Goal: Task Accomplishment & Management: Use online tool/utility

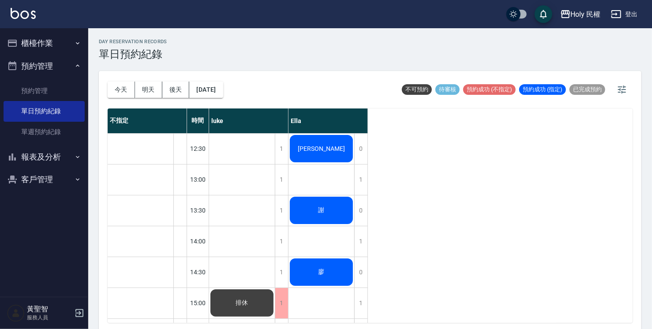
scroll to position [44, 0]
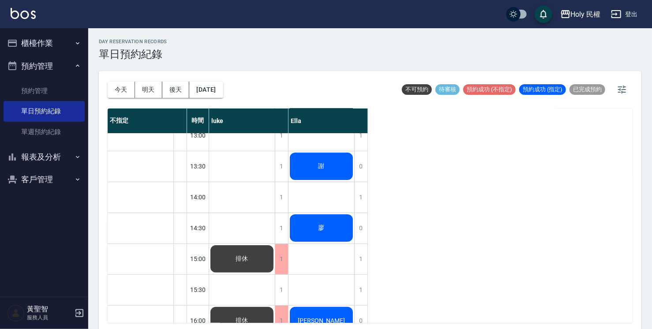
click at [310, 166] on div "謝" at bounding box center [322, 166] width 66 height 30
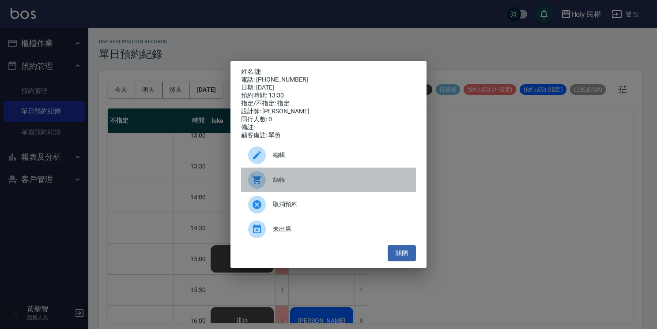
click at [298, 179] on span "結帳" at bounding box center [341, 179] width 136 height 9
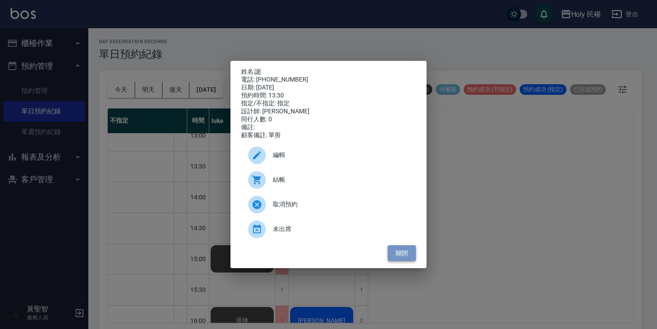
click at [397, 255] on button "關閉" at bounding box center [401, 253] width 28 height 16
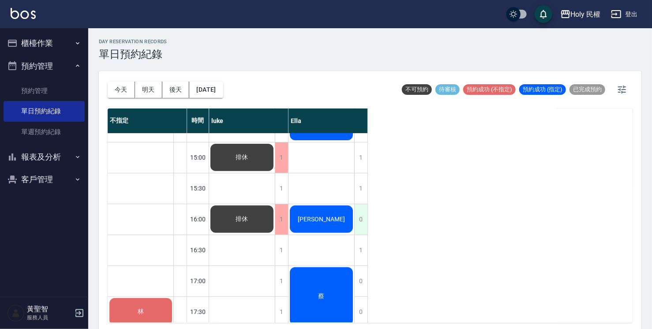
scroll to position [132, 0]
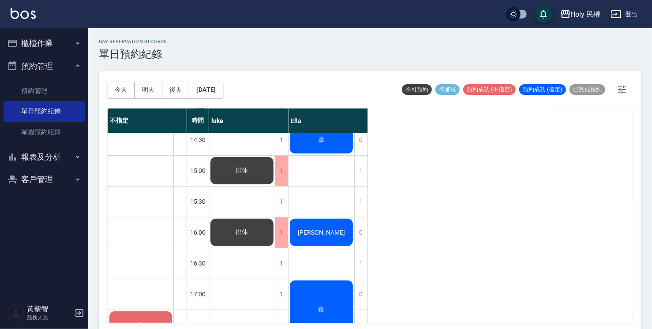
click at [334, 232] on div "[PERSON_NAME]" at bounding box center [322, 233] width 66 height 30
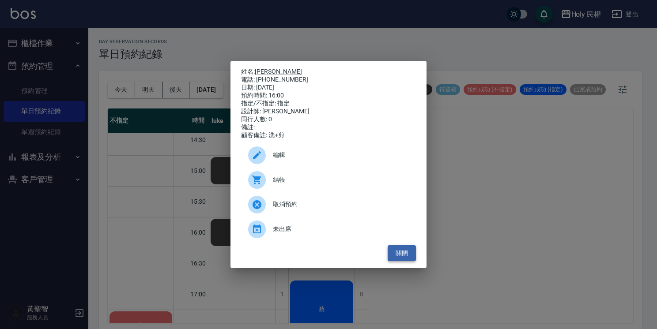
click at [399, 255] on button "關閉" at bounding box center [401, 253] width 28 height 16
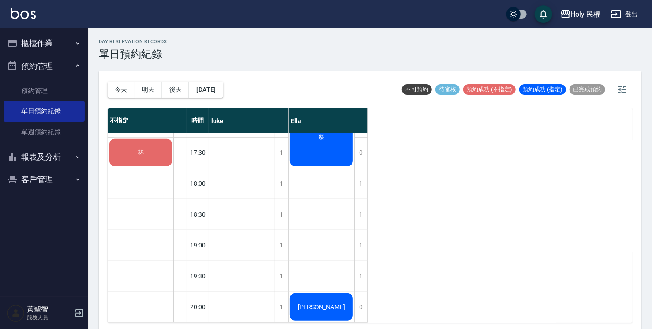
scroll to position [2, 0]
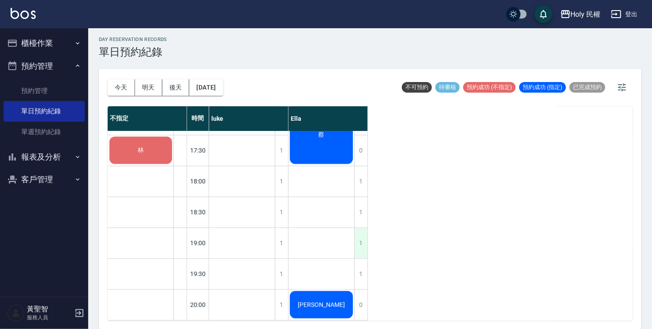
click at [367, 231] on div "1" at bounding box center [360, 243] width 13 height 30
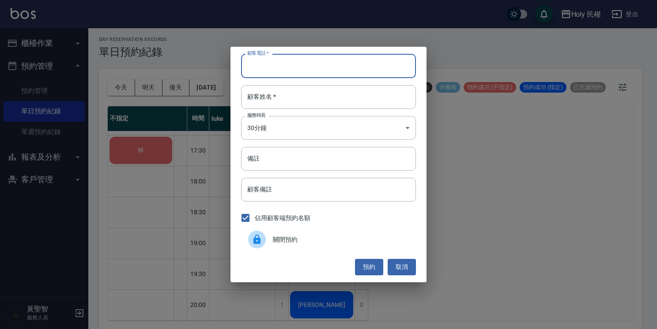
click at [401, 61] on input "顧客電話   *" at bounding box center [328, 66] width 175 height 24
type input "0988699996"
click at [405, 95] on input "顧客姓名   *" at bounding box center [328, 97] width 175 height 24
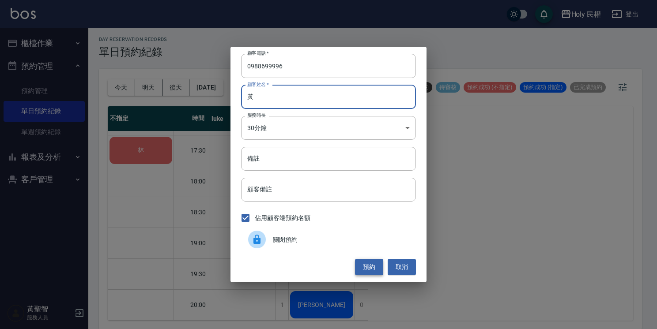
type input "黃"
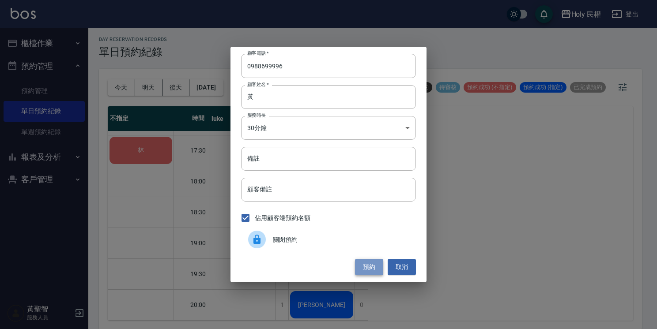
click at [372, 269] on button "預約" at bounding box center [369, 267] width 28 height 16
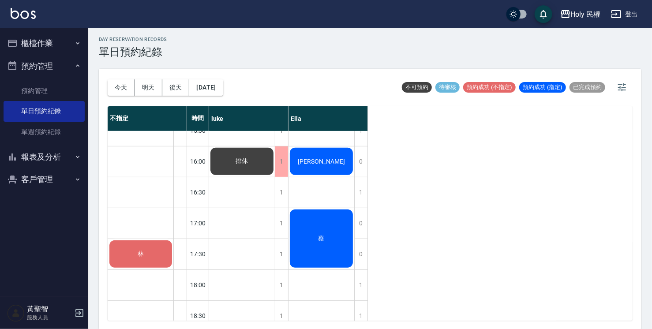
scroll to position [179, 0]
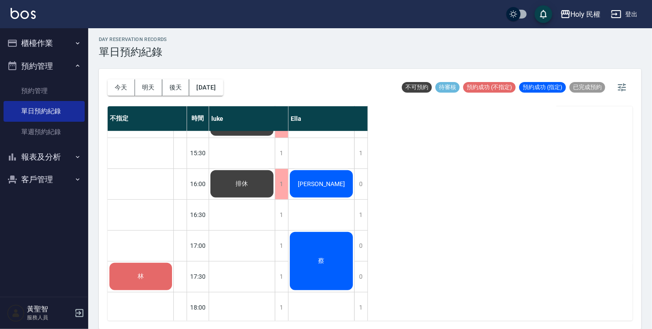
click at [49, 40] on button "櫃檯作業" at bounding box center [44, 43] width 81 height 23
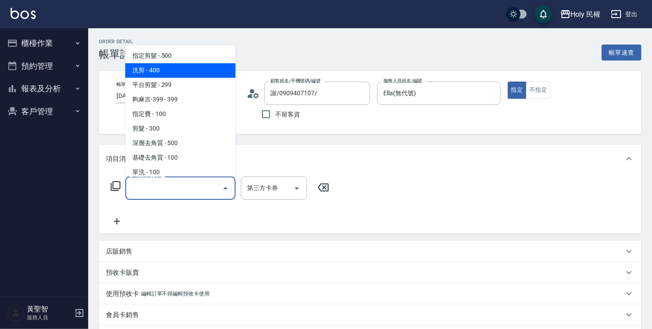
click at [191, 69] on span "洗剪 - 400" at bounding box center [180, 70] width 110 height 15
type input "洗剪(3)"
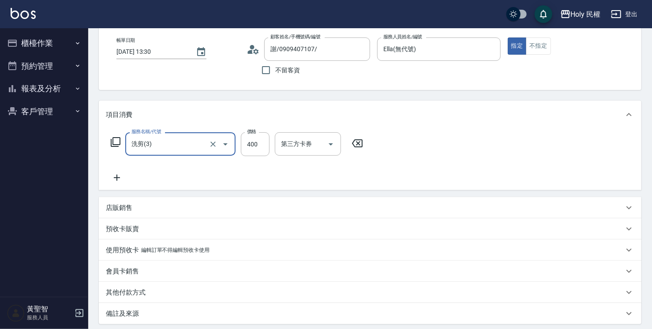
scroll to position [88, 0]
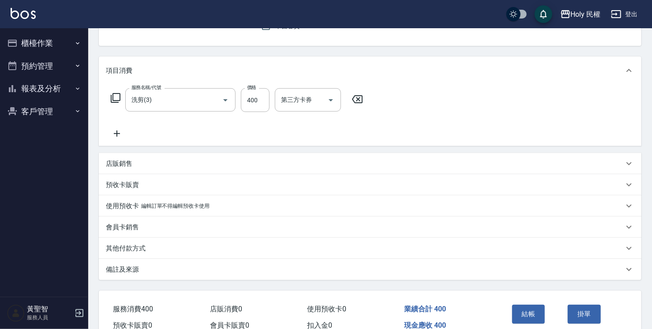
click at [347, 272] on div "備註及來源" at bounding box center [365, 269] width 518 height 9
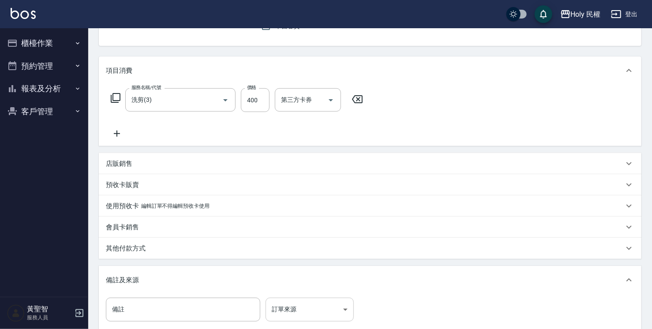
click at [335, 309] on body "Holy 民權 登出 櫃檯作業 打帳單 帳單列表 營業儀表板 現場電腦打卡 預約管理 預約管理 單日預約紀錄 單週預約紀錄 報表及分析 報表目錄 店家日報表 …" at bounding box center [326, 171] width 652 height 519
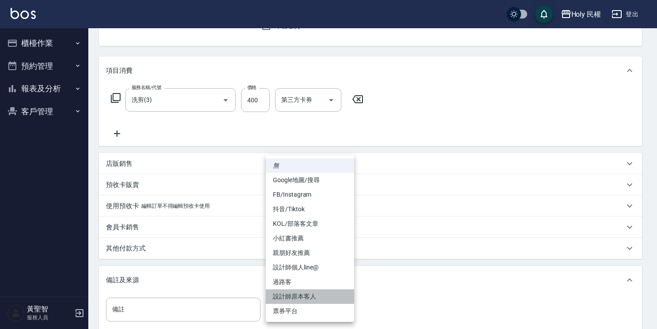
click at [332, 297] on li "設計師原本客人" at bounding box center [310, 296] width 88 height 15
type input "設計師原本客人"
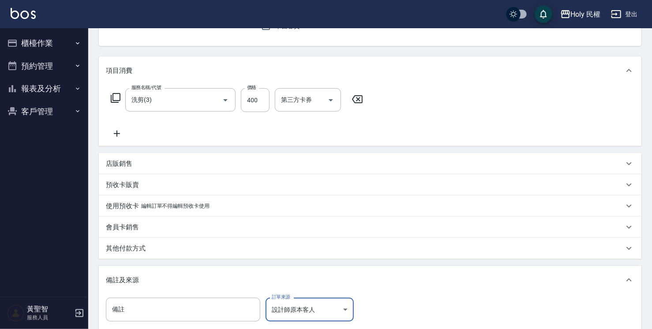
scroll to position [177, 0]
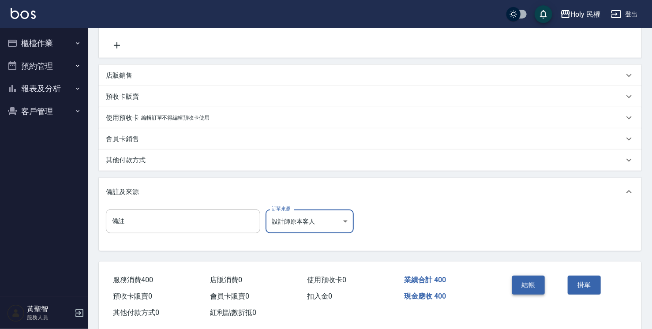
click at [538, 284] on button "結帳" at bounding box center [528, 285] width 33 height 19
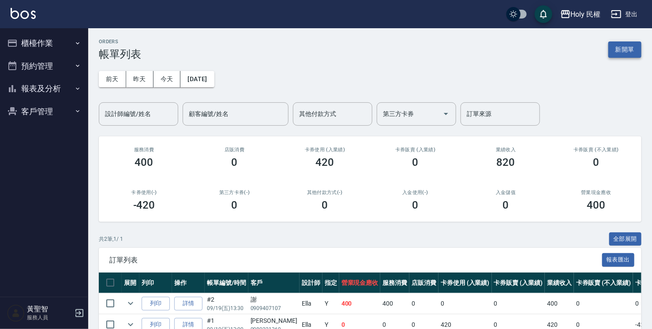
click at [628, 46] on button "新開單" at bounding box center [624, 49] width 33 height 16
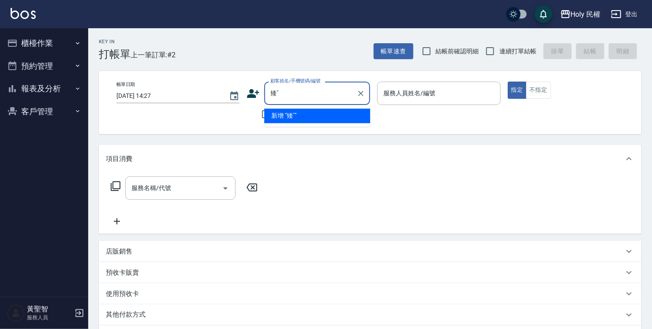
type input "矮"
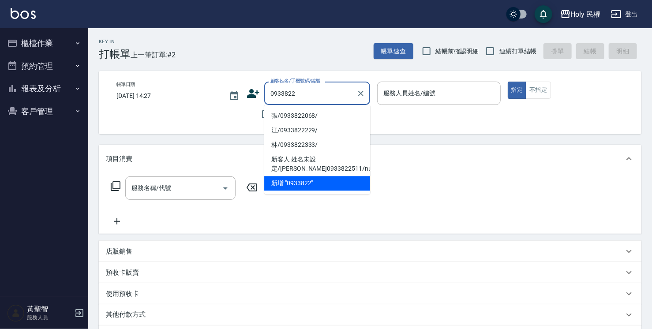
click at [315, 115] on li "張/0933822068/" at bounding box center [317, 116] width 106 height 15
type input "張/0933822068/"
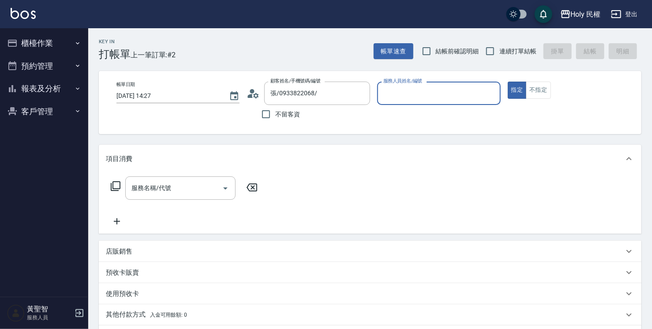
click at [449, 95] on input "服務人員姓名/編號" at bounding box center [438, 93] width 115 height 15
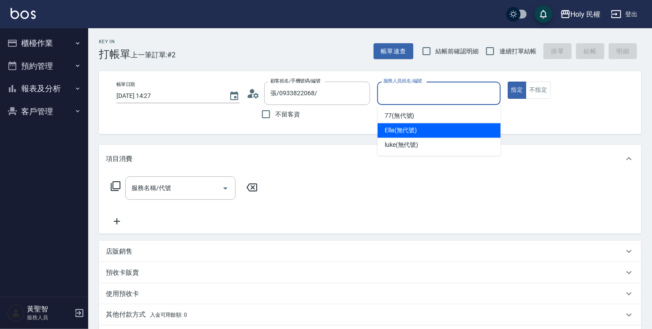
click at [437, 126] on div "Ella (無代號)" at bounding box center [439, 130] width 123 height 15
type input "Ella(無代號)"
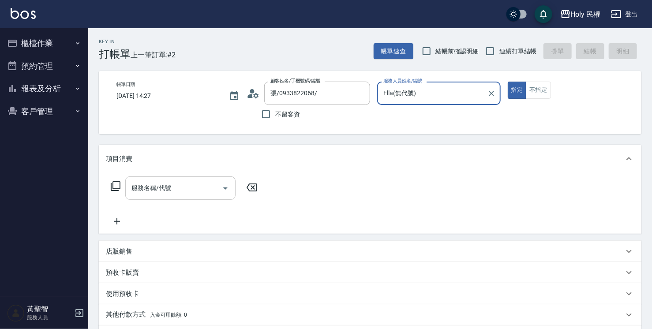
click at [217, 186] on input "服務名稱/代號" at bounding box center [173, 187] width 89 height 15
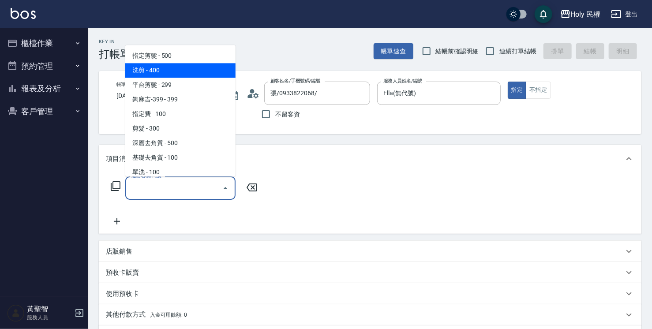
click at [209, 68] on span "洗剪 - 400" at bounding box center [180, 70] width 110 height 15
type input "洗剪(3)"
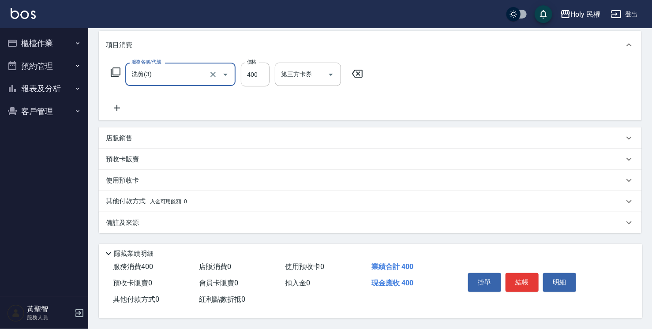
scroll to position [116, 0]
click at [365, 228] on div "備註及來源" at bounding box center [370, 222] width 543 height 21
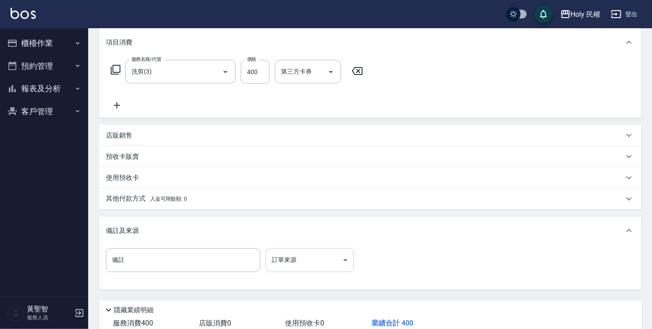
click at [328, 262] on body "Holy 民權 登出 櫃檯作業 打帳單 帳單列表 營業儀表板 現場電腦打卡 預約管理 預約管理 單日預約紀錄 單週預約紀錄 報表及分析 報表目錄 店家日報表 …" at bounding box center [326, 135] width 652 height 502
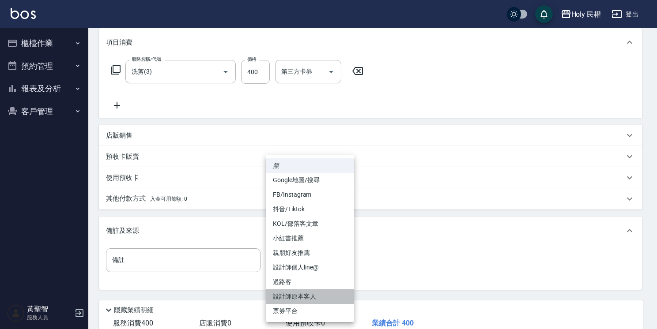
click at [321, 291] on li "設計師原本客人" at bounding box center [310, 296] width 88 height 15
type input "設計師原本客人"
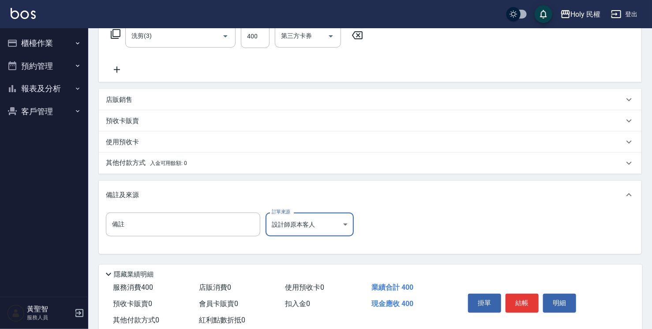
scroll to position [176, 0]
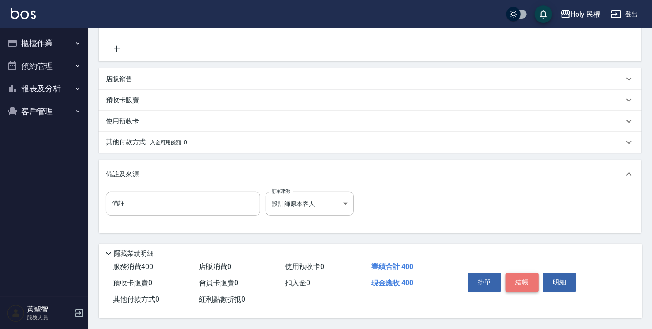
click at [517, 279] on button "結帳" at bounding box center [522, 282] width 33 height 19
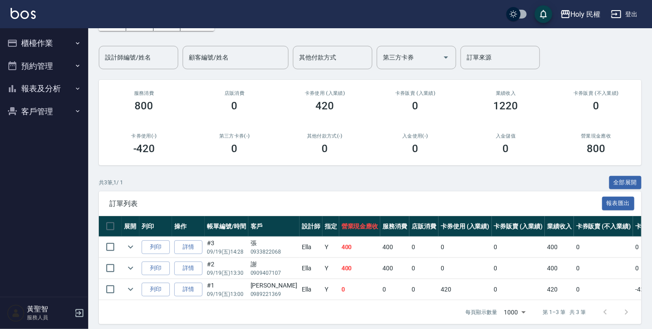
scroll to position [68, 0]
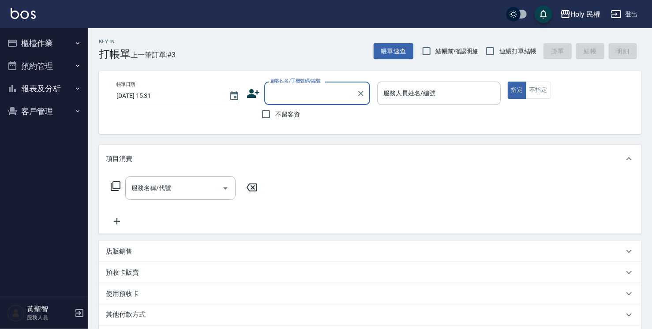
type input "ㄢ"
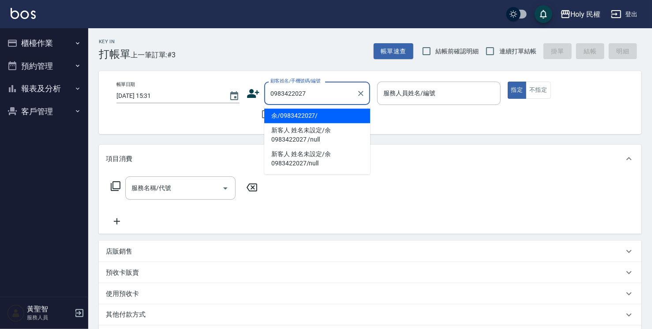
click at [296, 121] on li "余/0983422027/" at bounding box center [317, 116] width 106 height 15
type input "余/0983422027/"
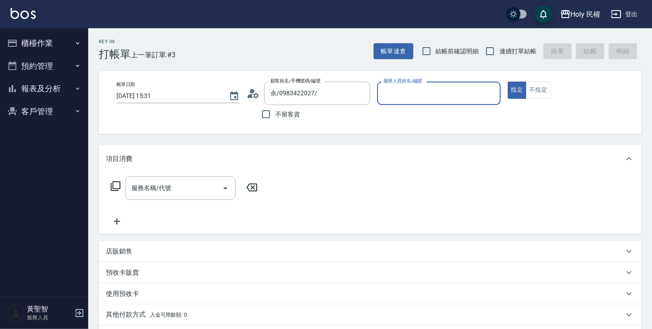
click at [390, 100] on input "服務人員姓名/編號" at bounding box center [438, 93] width 115 height 15
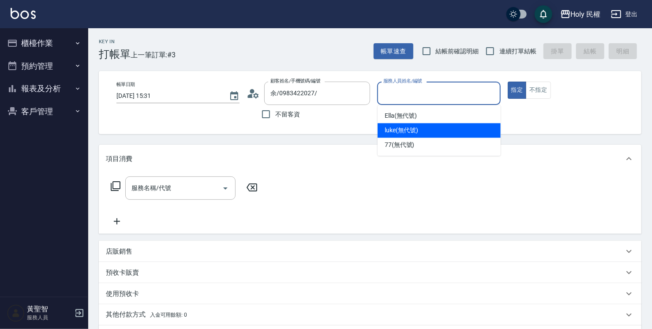
click at [399, 130] on span "luke (無代號)" at bounding box center [402, 130] width 34 height 9
type input "luke(無代號)"
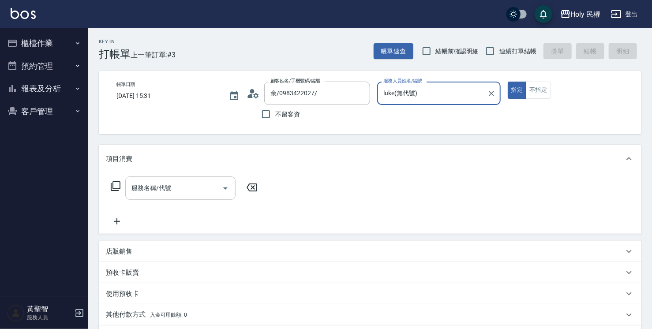
click at [162, 191] on div "服務名稱/代號 服務名稱/代號" at bounding box center [180, 188] width 110 height 23
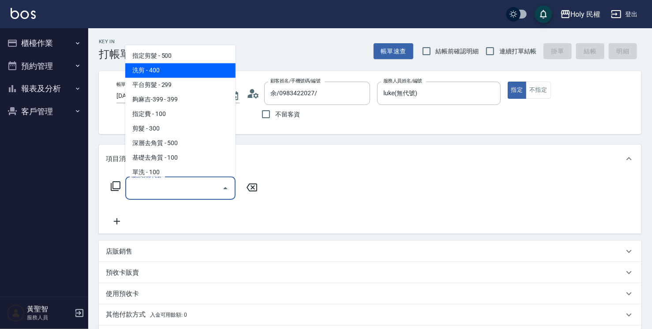
click at [161, 68] on span "洗剪 - 400" at bounding box center [180, 70] width 110 height 15
type input "洗剪(3)"
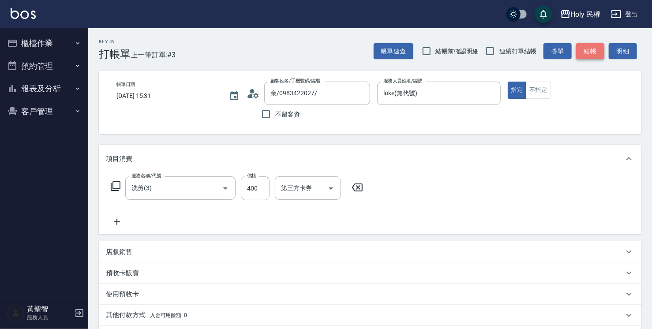
click at [595, 53] on button "結帳" at bounding box center [590, 51] width 28 height 16
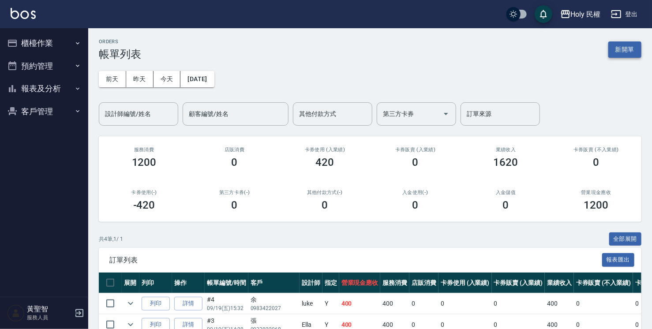
click at [611, 47] on button "新開單" at bounding box center [624, 49] width 33 height 16
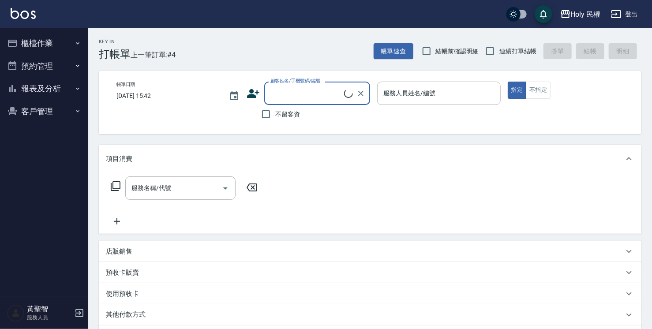
click at [256, 92] on icon at bounding box center [254, 93] width 12 height 9
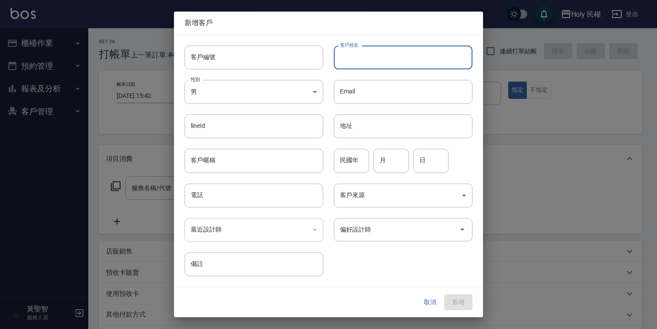
click at [372, 62] on input "客戶姓名" at bounding box center [403, 57] width 139 height 24
type input "沈"
click at [254, 188] on input "電話" at bounding box center [253, 196] width 139 height 24
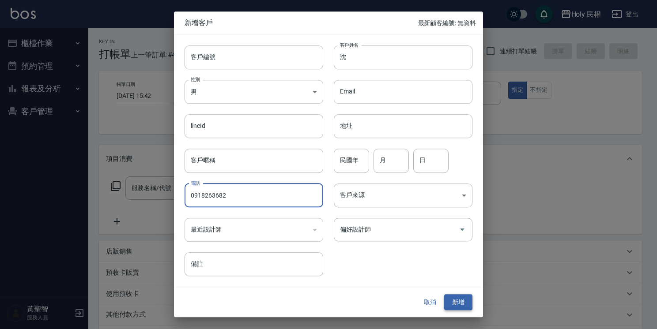
type input "0918263682"
click at [471, 304] on button "新增" at bounding box center [458, 302] width 28 height 16
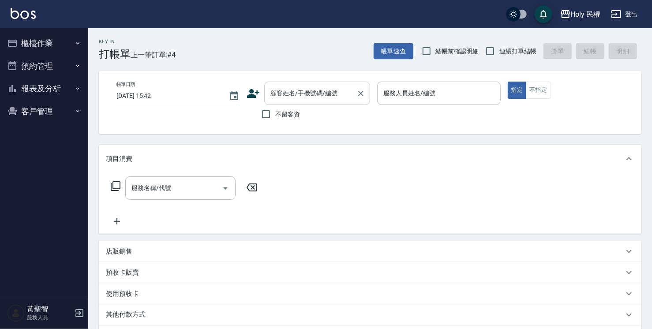
click at [322, 100] on input "顧客姓名/手機號碼/編號" at bounding box center [310, 93] width 85 height 15
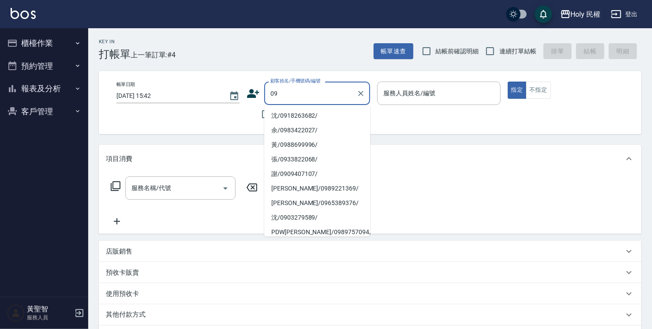
click at [305, 114] on li "沈/0918263682/" at bounding box center [317, 116] width 106 height 15
type input "沈/0918263682/"
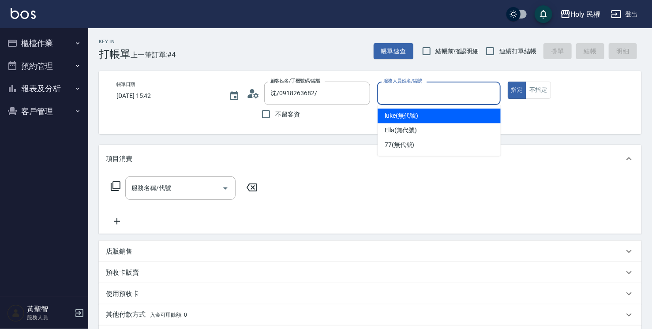
click at [469, 100] on input "服務人員姓名/編號" at bounding box center [438, 93] width 115 height 15
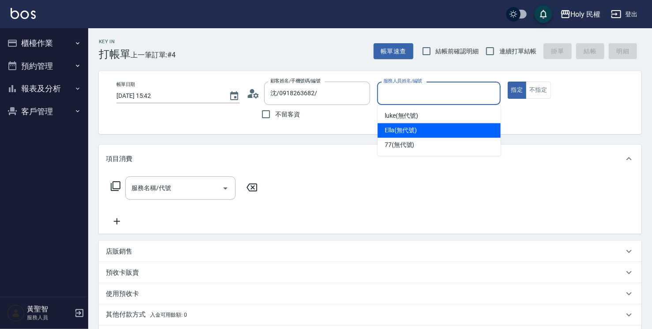
click at [447, 131] on div "Ella (無代號)" at bounding box center [439, 130] width 123 height 15
type input "Ella(無代號)"
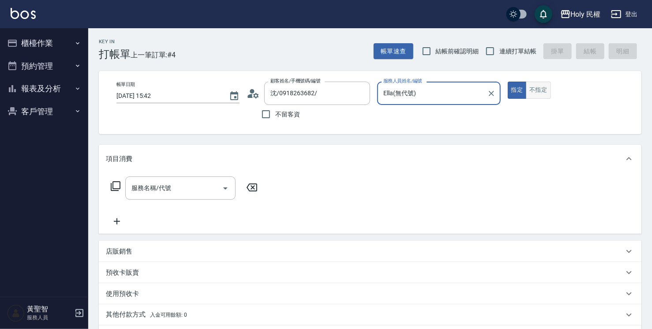
click at [533, 92] on button "不指定" at bounding box center [538, 90] width 25 height 17
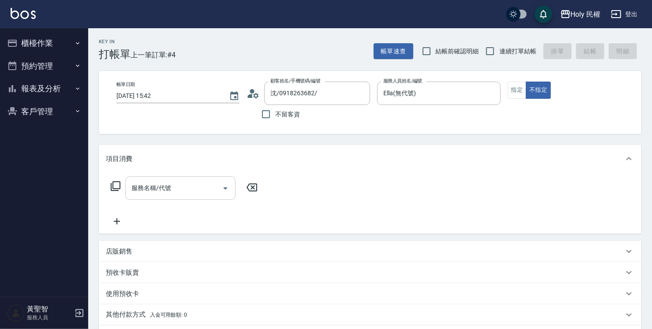
click at [173, 180] on div "服務名稱/代號" at bounding box center [180, 188] width 110 height 23
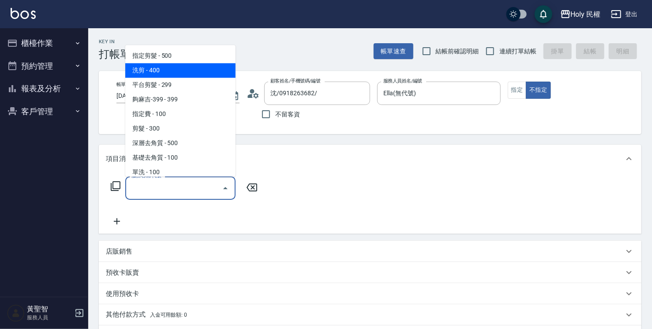
click at [180, 74] on span "洗剪 - 400" at bounding box center [180, 70] width 110 height 15
type input "洗剪(3)"
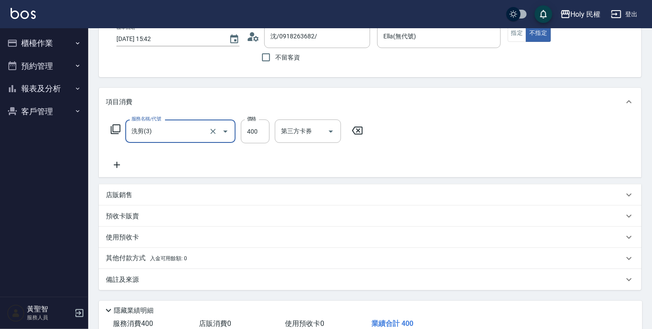
scroll to position [116, 0]
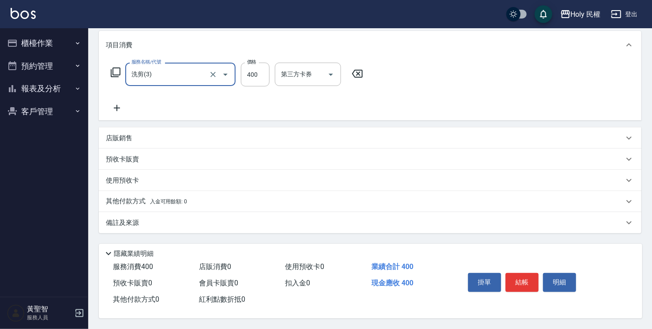
click at [263, 225] on div "備註及來源" at bounding box center [370, 222] width 543 height 21
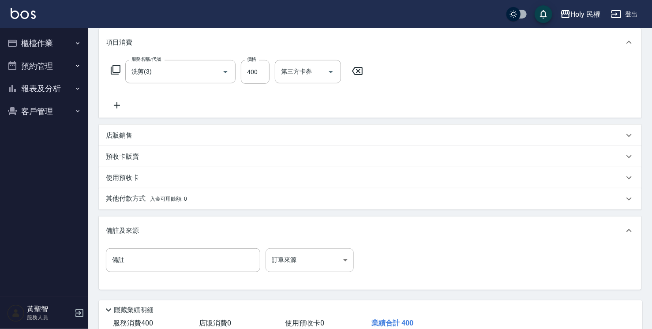
click at [282, 261] on body "Holy 民權 登出 櫃檯作業 打帳單 帳單列表 營業儀表板 現場電腦打卡 預約管理 預約管理 單日預約紀錄 單週預約紀錄 報表及分析 報表目錄 店家日報表 …" at bounding box center [326, 135] width 652 height 502
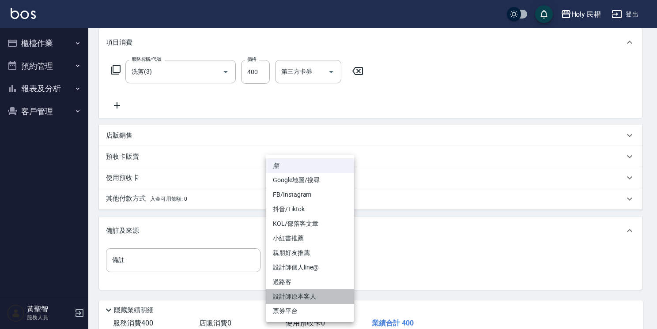
click at [303, 299] on li "設計師原本客人" at bounding box center [310, 296] width 88 height 15
type input "設計師原本客人"
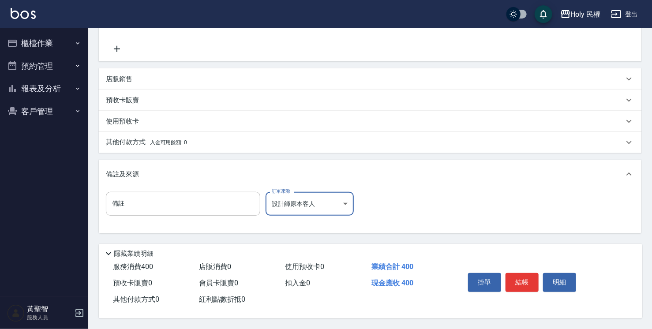
scroll to position [176, 0]
click at [526, 276] on button "結帳" at bounding box center [522, 282] width 33 height 19
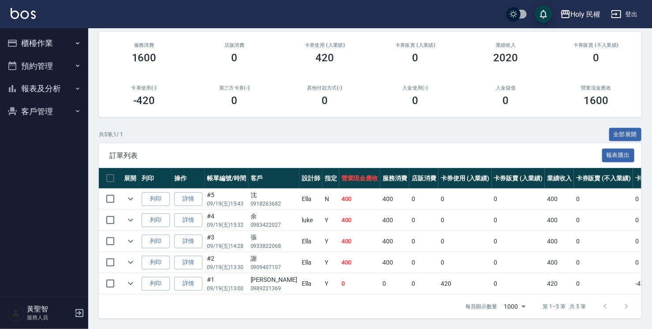
scroll to position [66, 0]
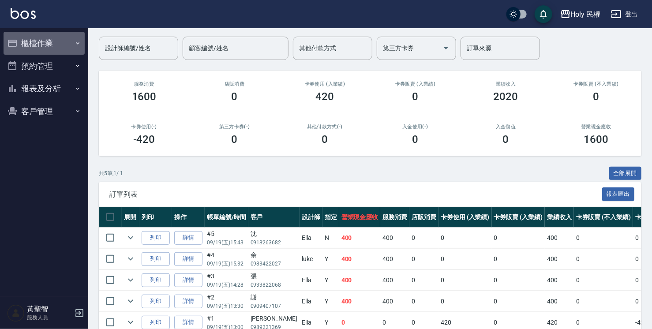
click at [57, 41] on button "櫃檯作業" at bounding box center [44, 43] width 81 height 23
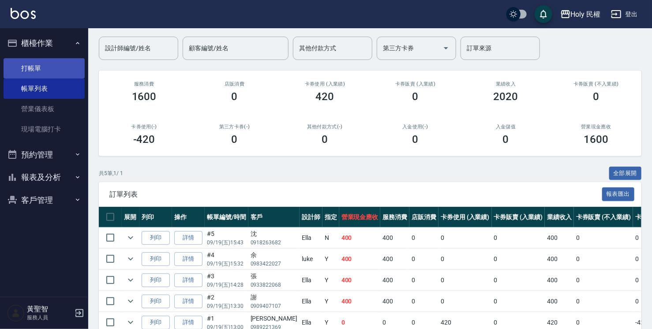
click at [49, 68] on link "打帳單" at bounding box center [44, 68] width 81 height 20
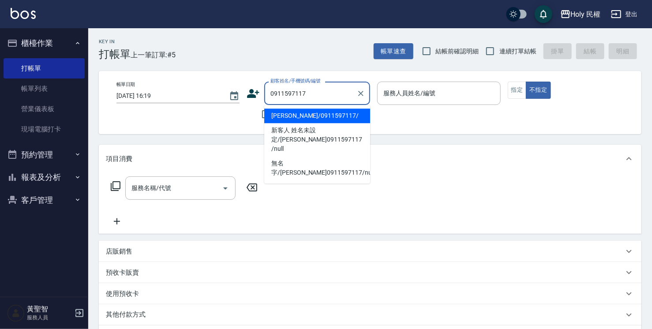
click at [320, 117] on li "楊/0911597117/" at bounding box center [317, 116] width 106 height 15
type input "楊/0911597117/"
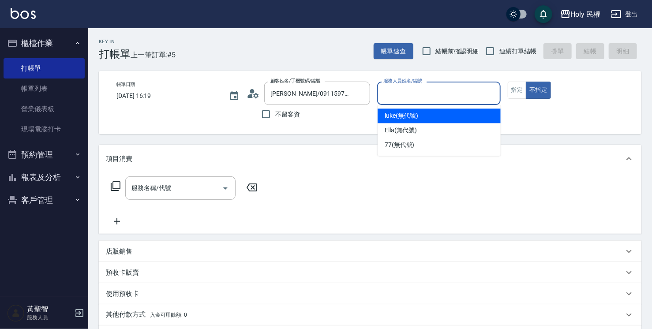
click at [394, 94] on input "服務人員姓名/編號" at bounding box center [438, 93] width 115 height 15
click at [398, 114] on span "luke (無代號)" at bounding box center [402, 115] width 34 height 9
type input "luke(無代號)"
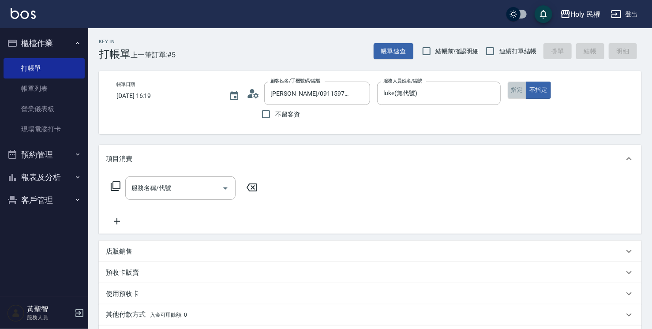
click at [517, 89] on button "指定" at bounding box center [517, 90] width 19 height 17
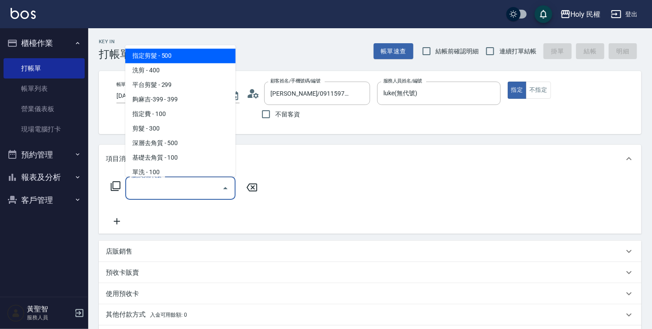
click at [173, 190] on input "服務名稱/代號" at bounding box center [173, 187] width 89 height 15
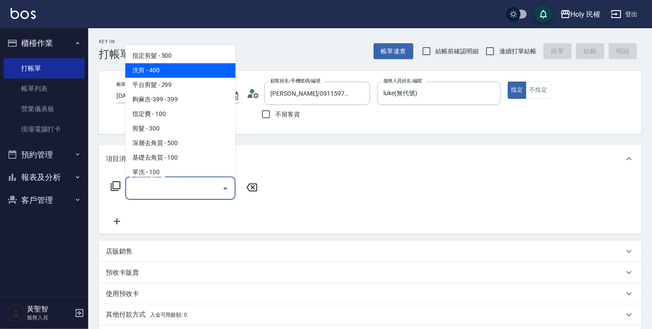
click at [169, 71] on span "洗剪 - 400" at bounding box center [180, 70] width 110 height 15
type input "洗剪(3)"
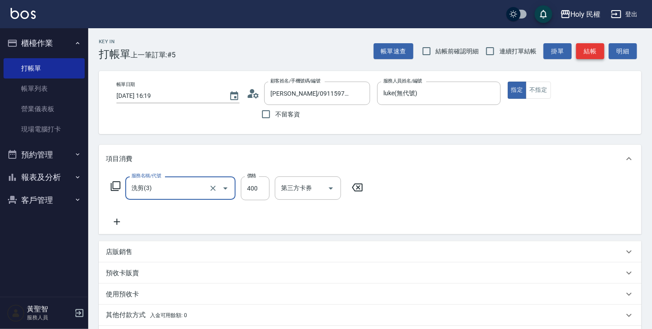
click at [593, 51] on button "結帳" at bounding box center [590, 51] width 28 height 16
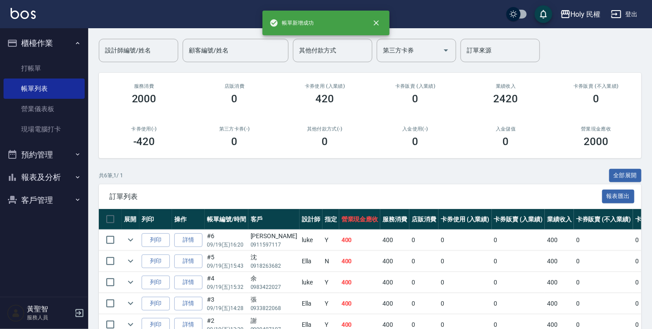
scroll to position [131, 0]
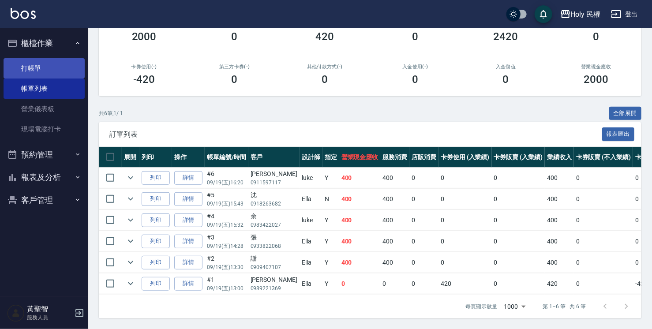
click at [30, 74] on link "打帳單" at bounding box center [44, 68] width 81 height 20
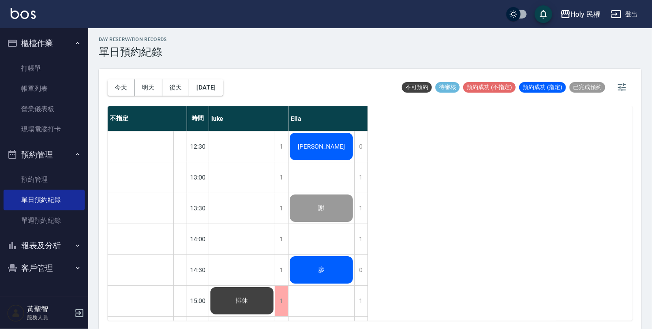
click at [327, 273] on div "廖" at bounding box center [322, 270] width 66 height 30
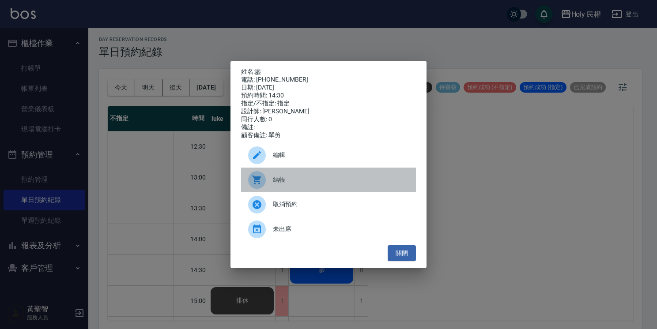
click at [284, 182] on span "結帳" at bounding box center [341, 179] width 136 height 9
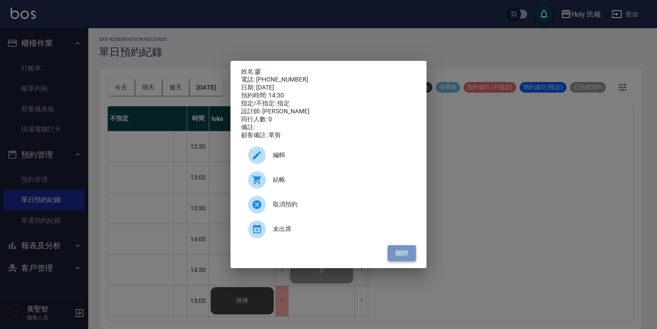
click at [393, 257] on button "關閉" at bounding box center [401, 253] width 28 height 16
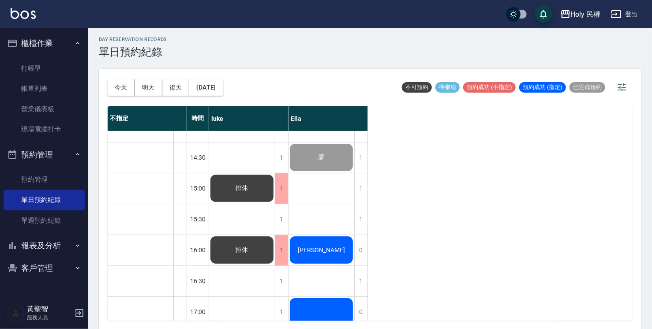
scroll to position [132, 0]
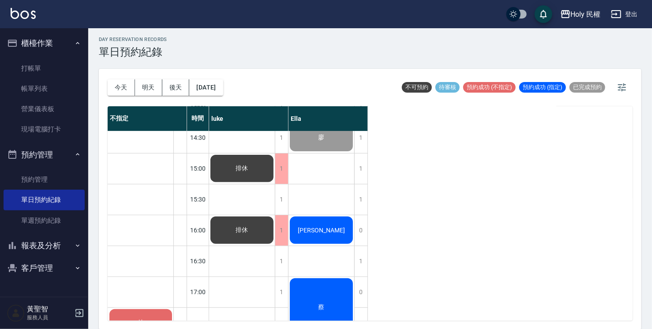
click at [309, 232] on div "[PERSON_NAME]" at bounding box center [322, 230] width 66 height 30
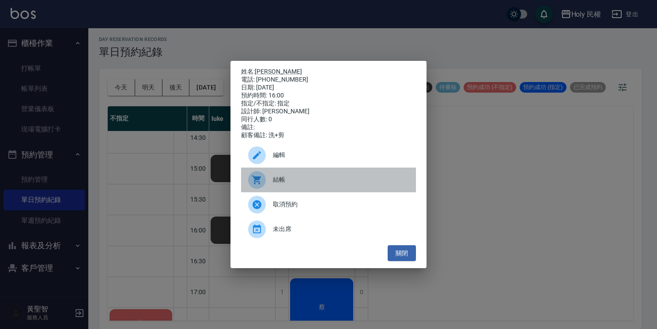
click at [281, 184] on span "結帳" at bounding box center [341, 179] width 136 height 9
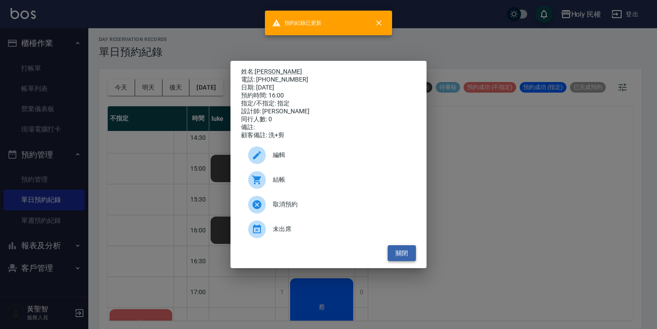
click at [399, 259] on button "關閉" at bounding box center [401, 253] width 28 height 16
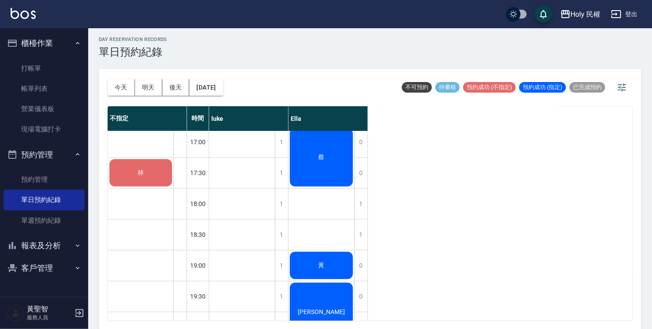
scroll to position [267, 0]
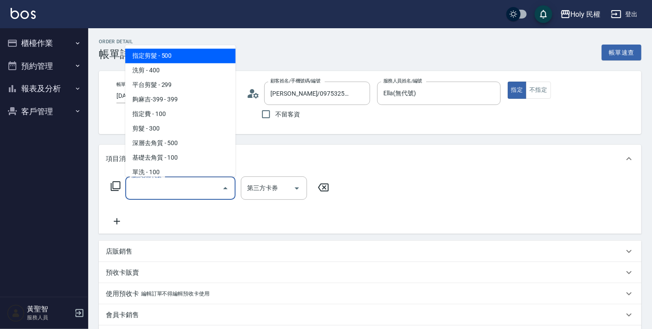
click at [177, 57] on span "指定剪髮 - 500" at bounding box center [180, 56] width 110 height 15
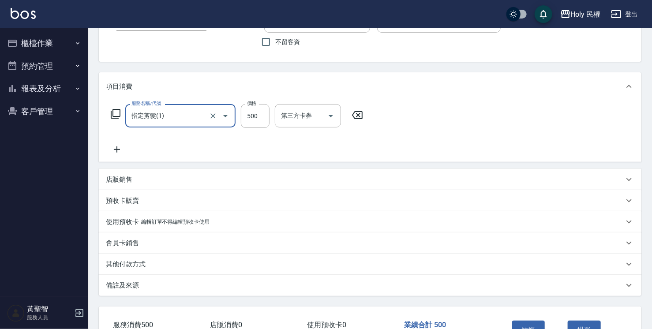
scroll to position [132, 0]
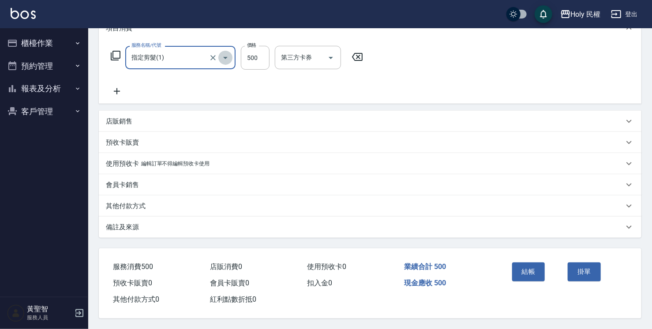
click at [229, 53] on icon "Open" at bounding box center [225, 58] width 11 height 11
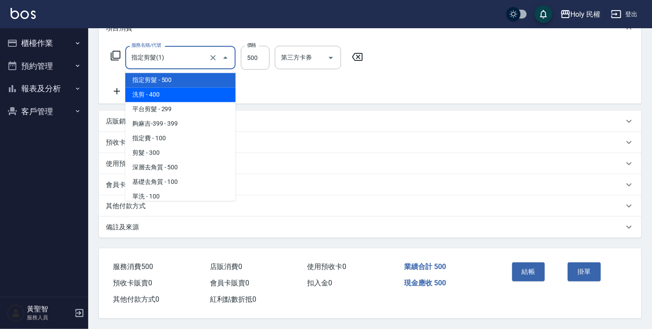
click at [219, 100] on span "洗剪 - 400" at bounding box center [180, 95] width 110 height 15
type input "洗剪(3)"
type input "400"
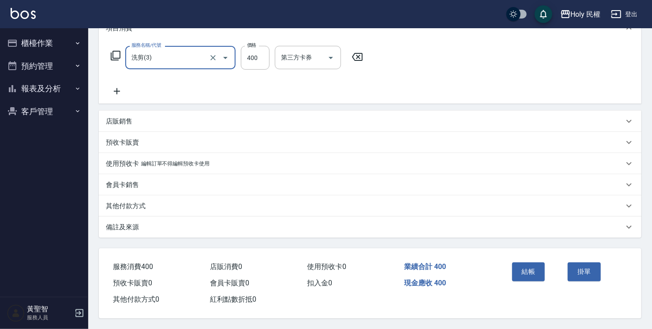
scroll to position [133, 0]
click at [418, 225] on div "備註及來源" at bounding box center [365, 227] width 518 height 9
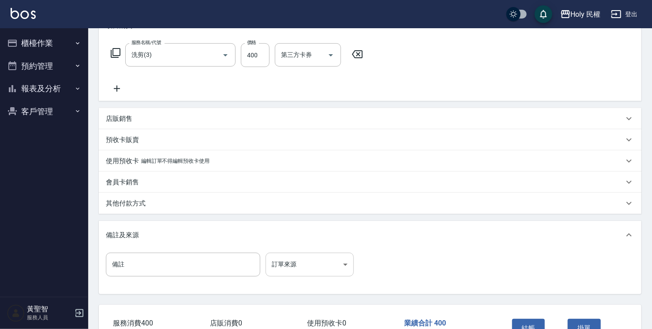
click at [339, 259] on body "Holy 民權 登出 櫃檯作業 打帳單 帳單列表 營業儀表板 現場電腦打卡 預約管理 預約管理 單日預約紀錄 單週預約紀錄 報表及分析 報表目錄 店家日報表 …" at bounding box center [326, 126] width 652 height 519
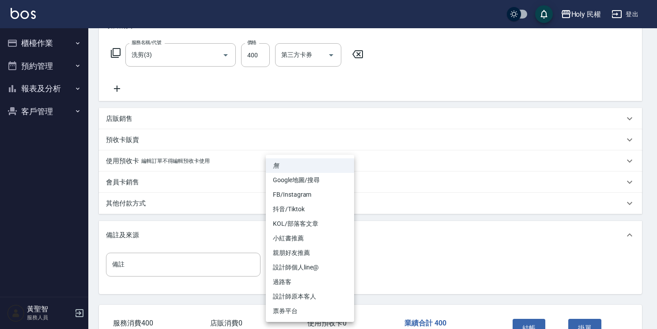
click at [336, 302] on li "設計師原本客人" at bounding box center [310, 296] width 88 height 15
type input "設計師原本客人"
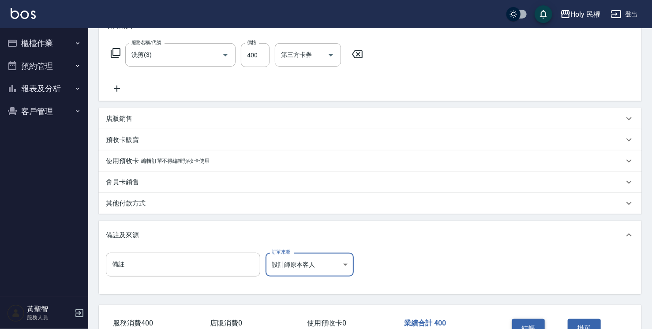
click at [528, 319] on button "結帳" at bounding box center [528, 328] width 33 height 19
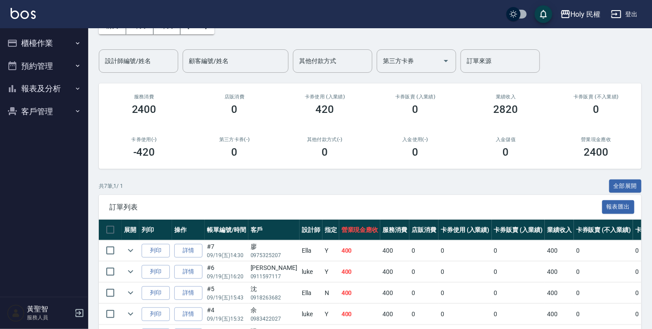
scroll to position [88, 0]
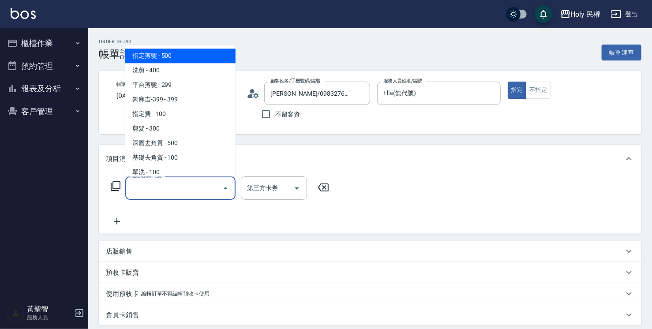
click at [151, 55] on span "指定剪髮 - 500" at bounding box center [180, 56] width 110 height 15
type input "指定剪髮(1)"
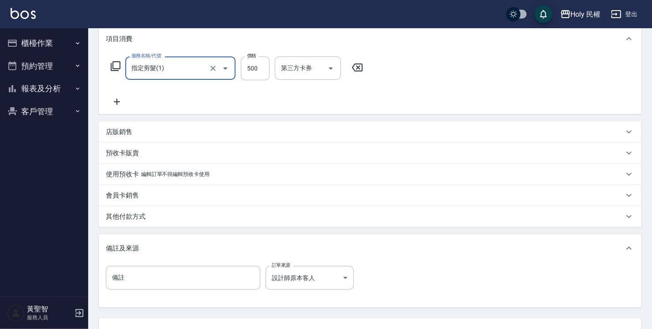
scroll to position [177, 0]
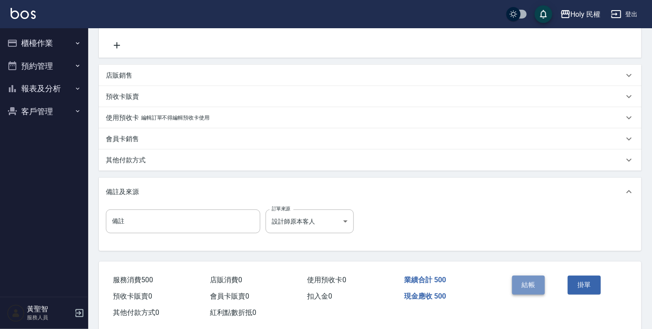
click at [522, 285] on button "結帳" at bounding box center [528, 285] width 33 height 19
